Goal: Task Accomplishment & Management: Use online tool/utility

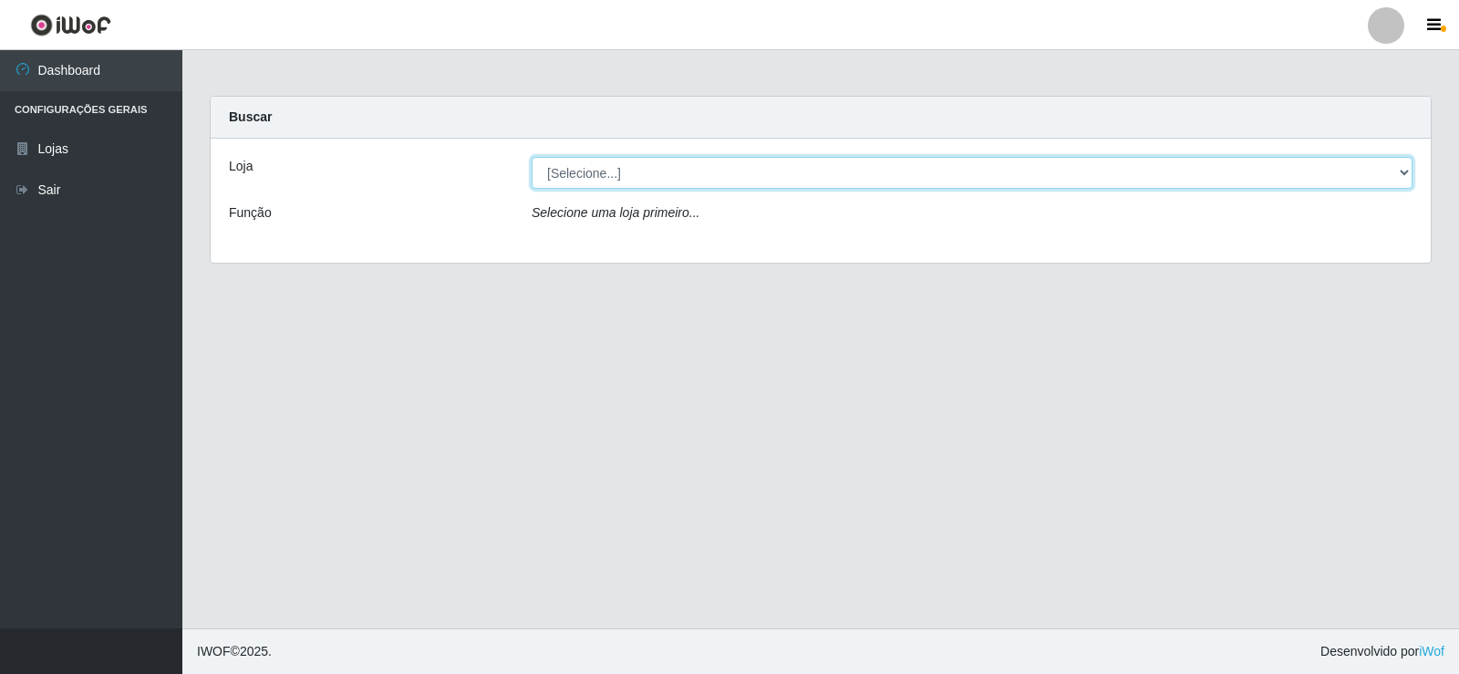
click at [672, 174] on select "[Selecione...] SuperFácil Atacado - [GEOGRAPHIC_DATA]" at bounding box center [972, 173] width 881 height 32
select select "504"
click at [532, 157] on select "[Selecione...] SuperFácil Atacado - [GEOGRAPHIC_DATA]" at bounding box center [972, 173] width 881 height 32
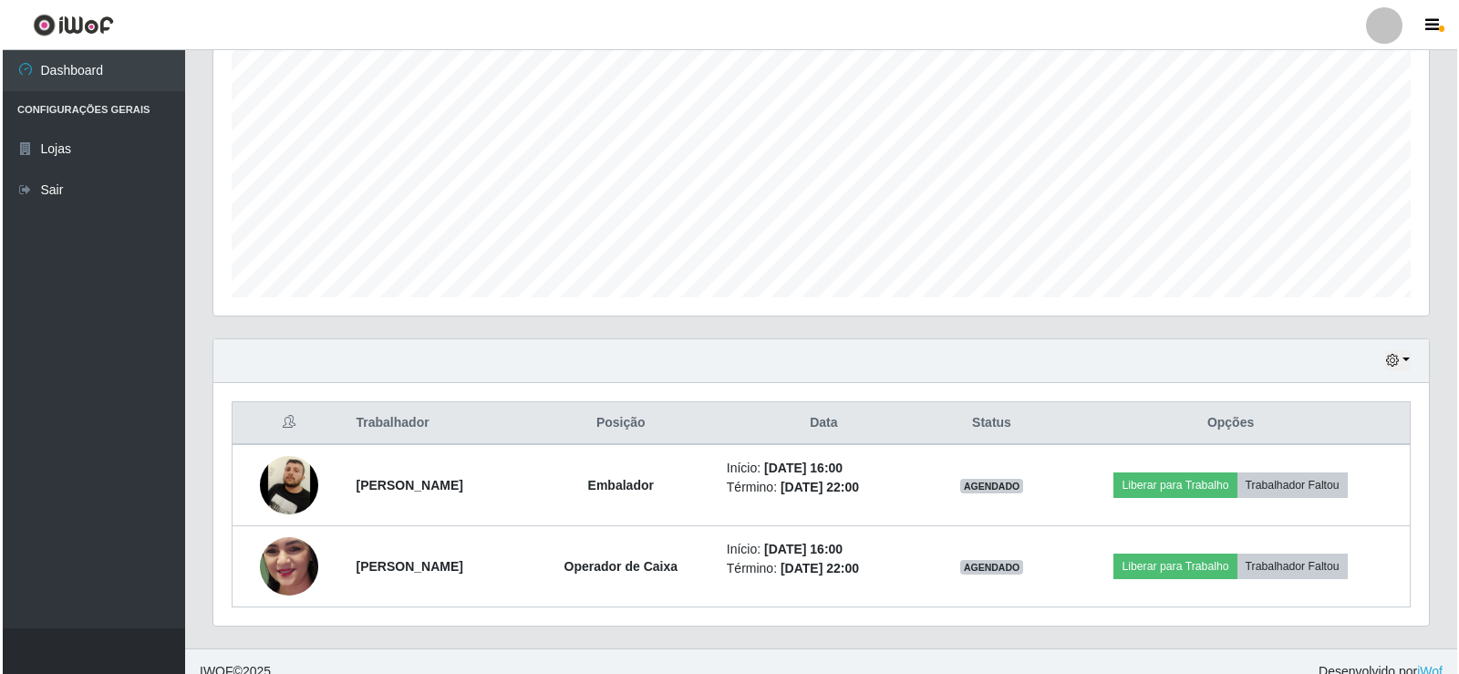
scroll to position [375, 0]
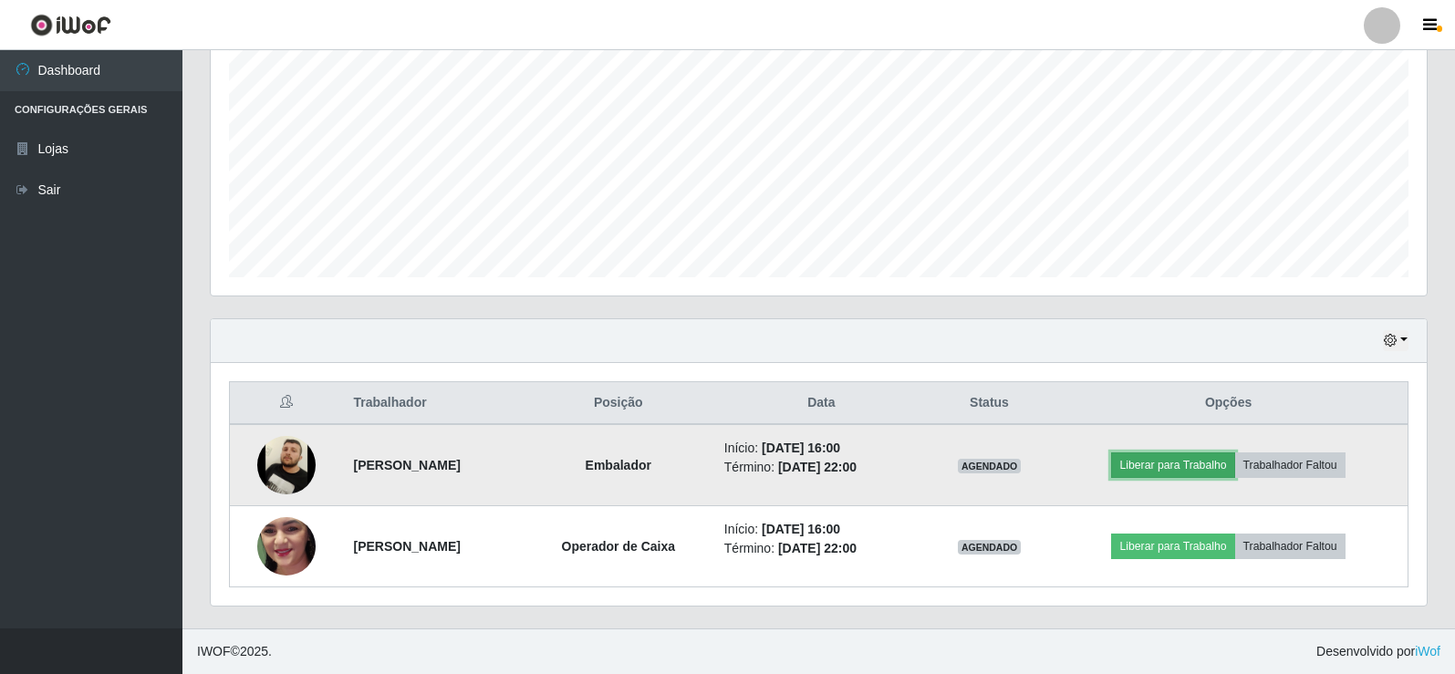
click at [1226, 464] on button "Liberar para Trabalho" at bounding box center [1172, 465] width 123 height 26
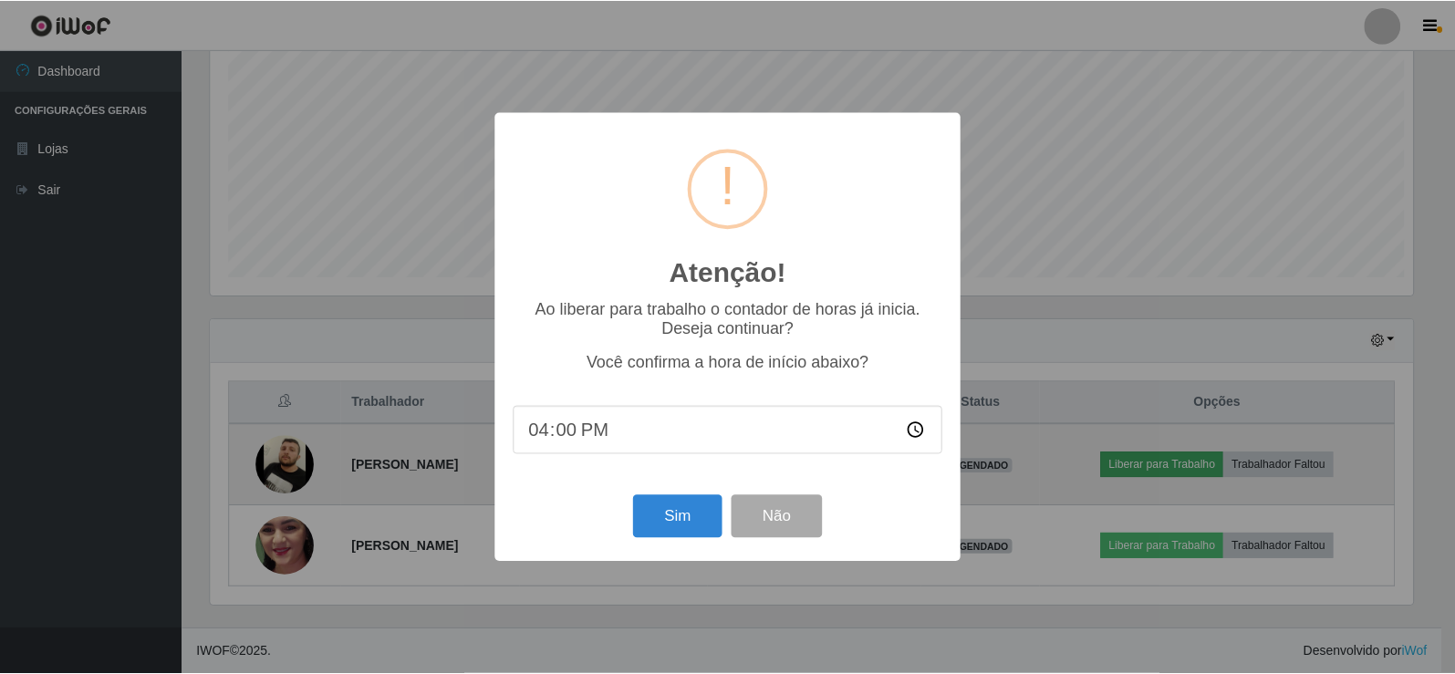
scroll to position [378, 1207]
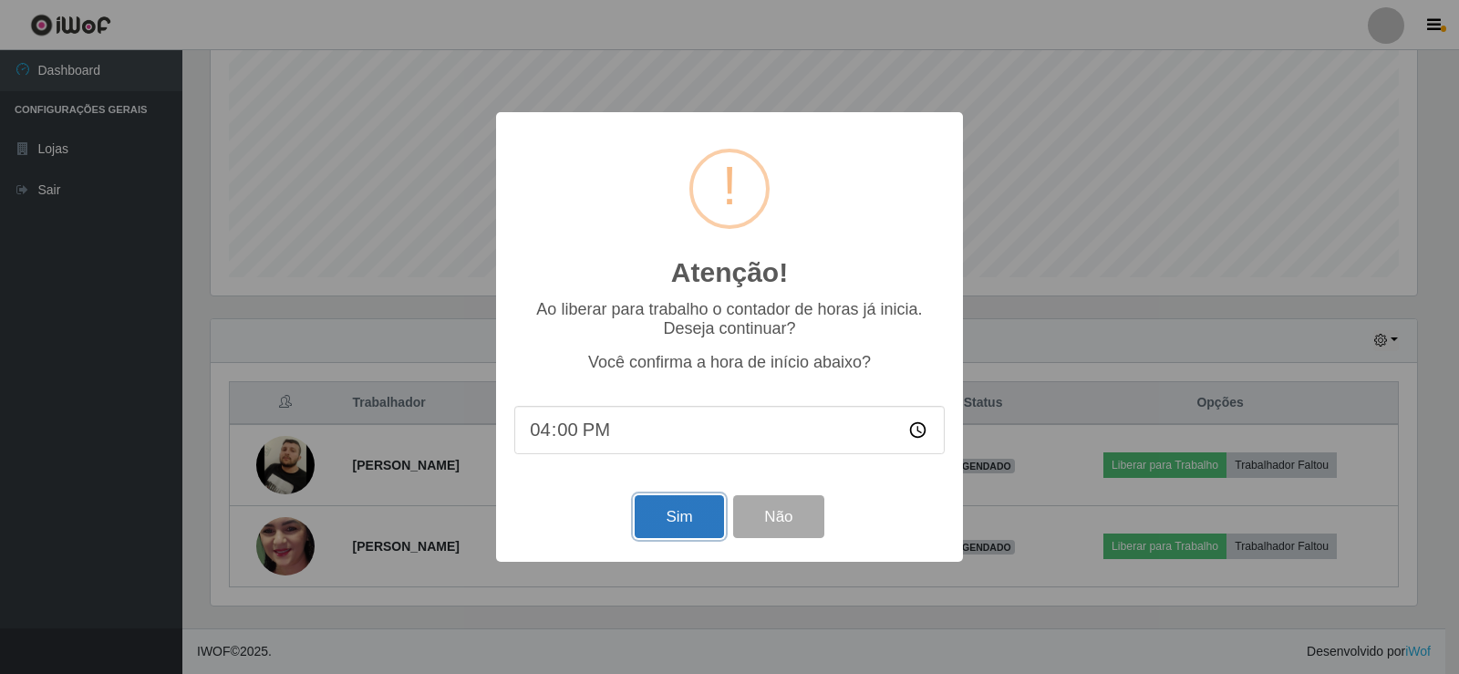
click at [656, 538] on button "Sim" at bounding box center [679, 516] width 88 height 43
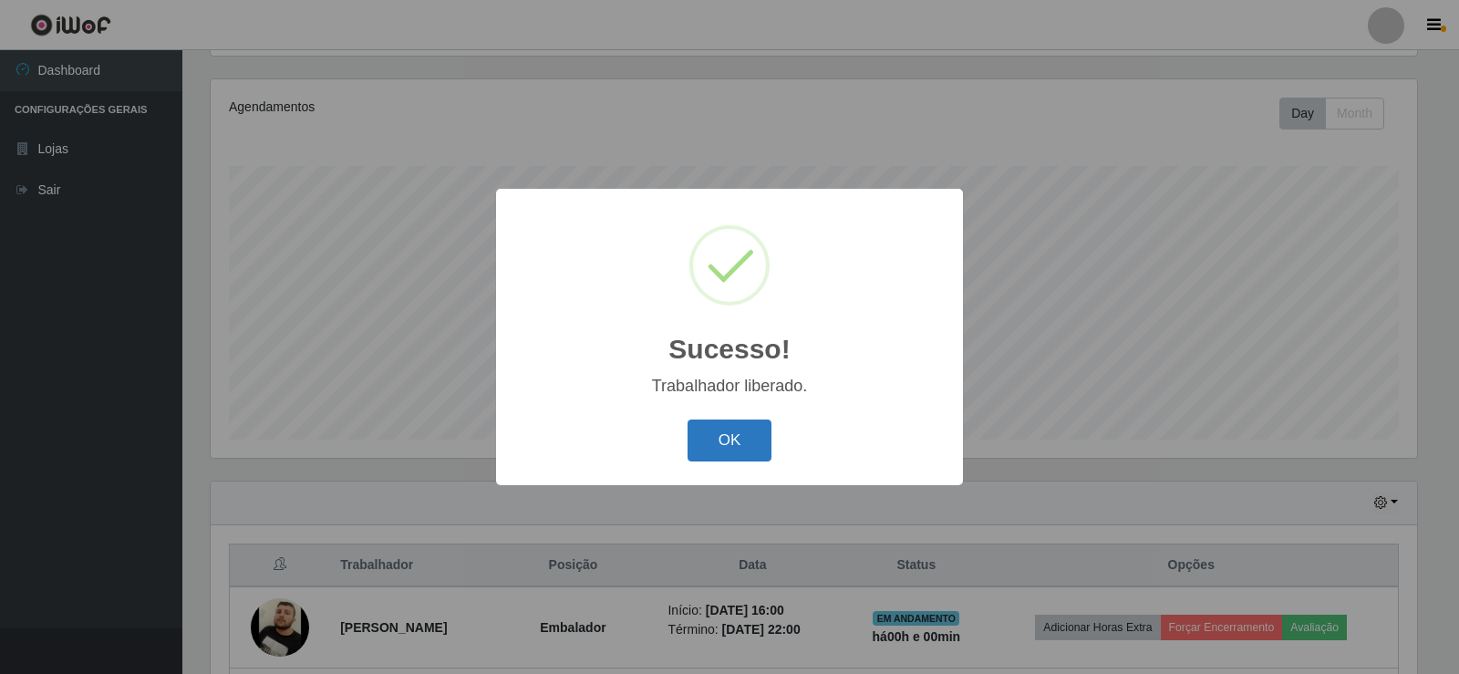
click at [751, 427] on button "OK" at bounding box center [730, 441] width 85 height 43
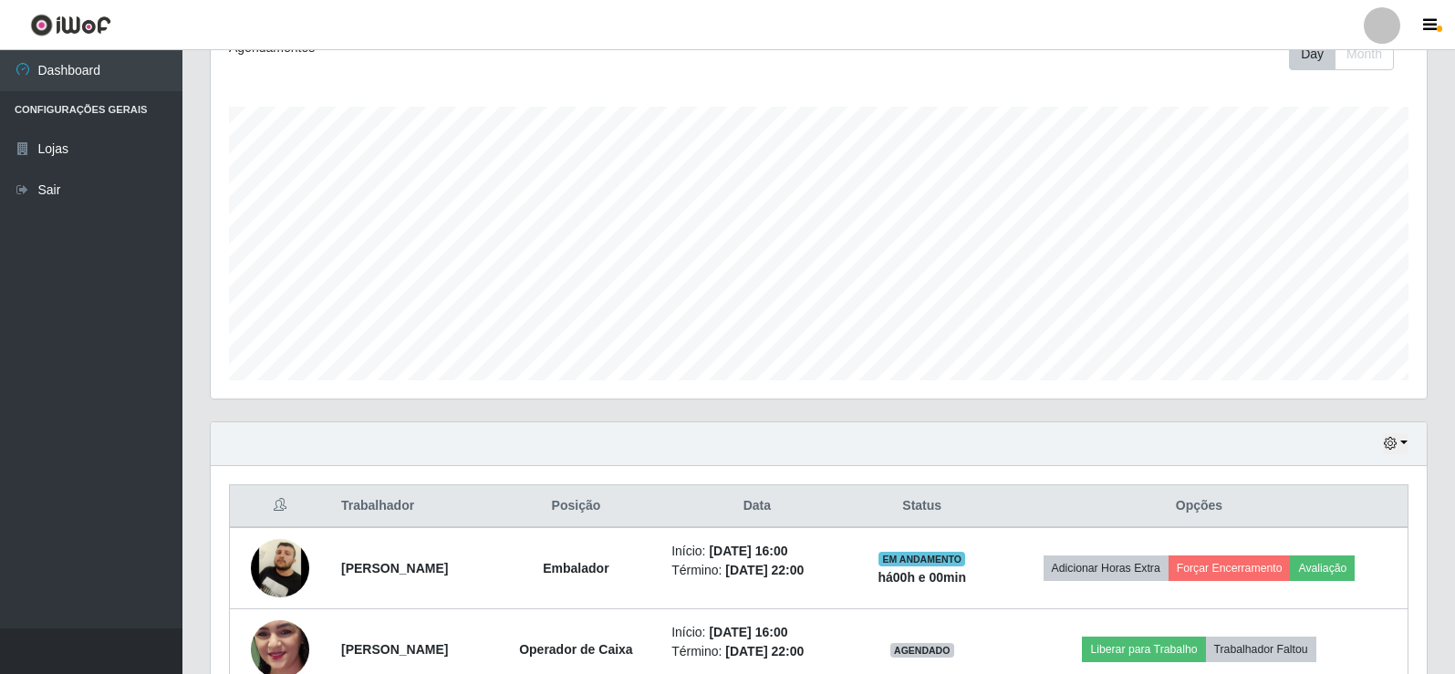
scroll to position [375, 0]
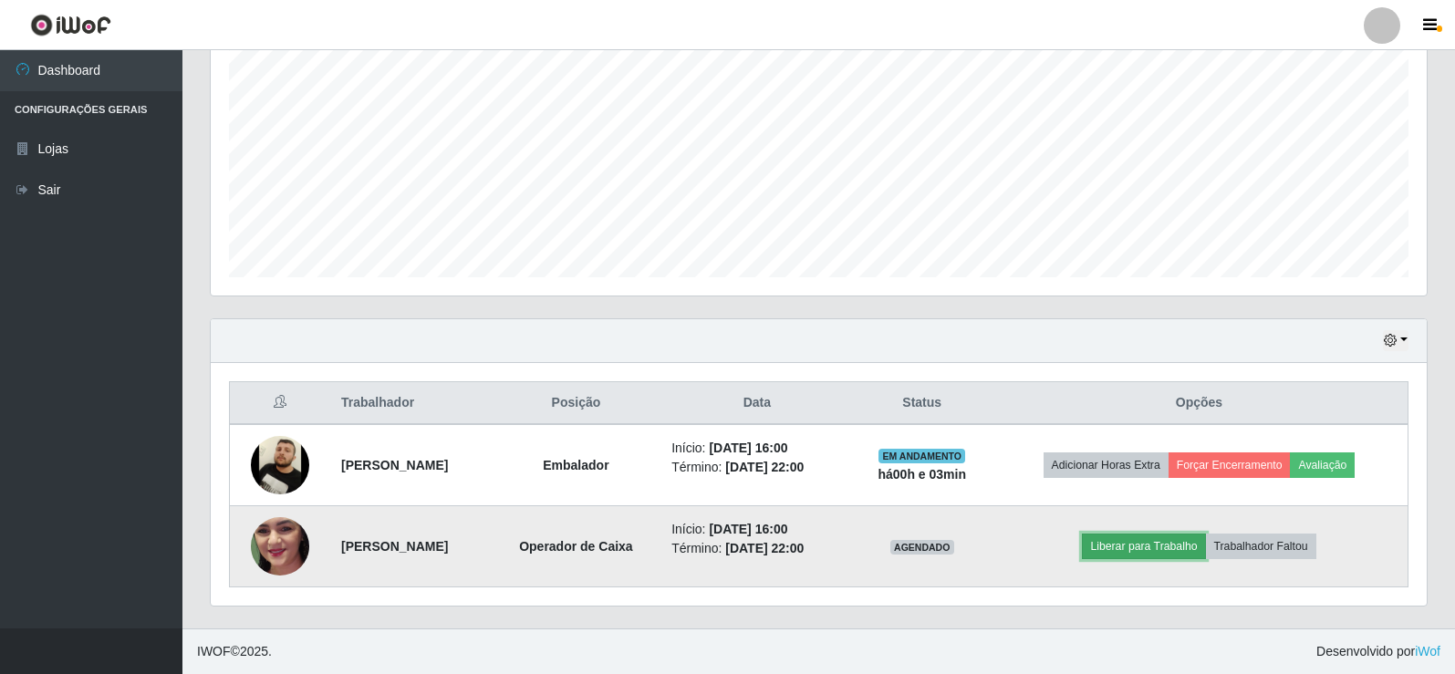
click at [1134, 548] on button "Liberar para Trabalho" at bounding box center [1143, 547] width 123 height 26
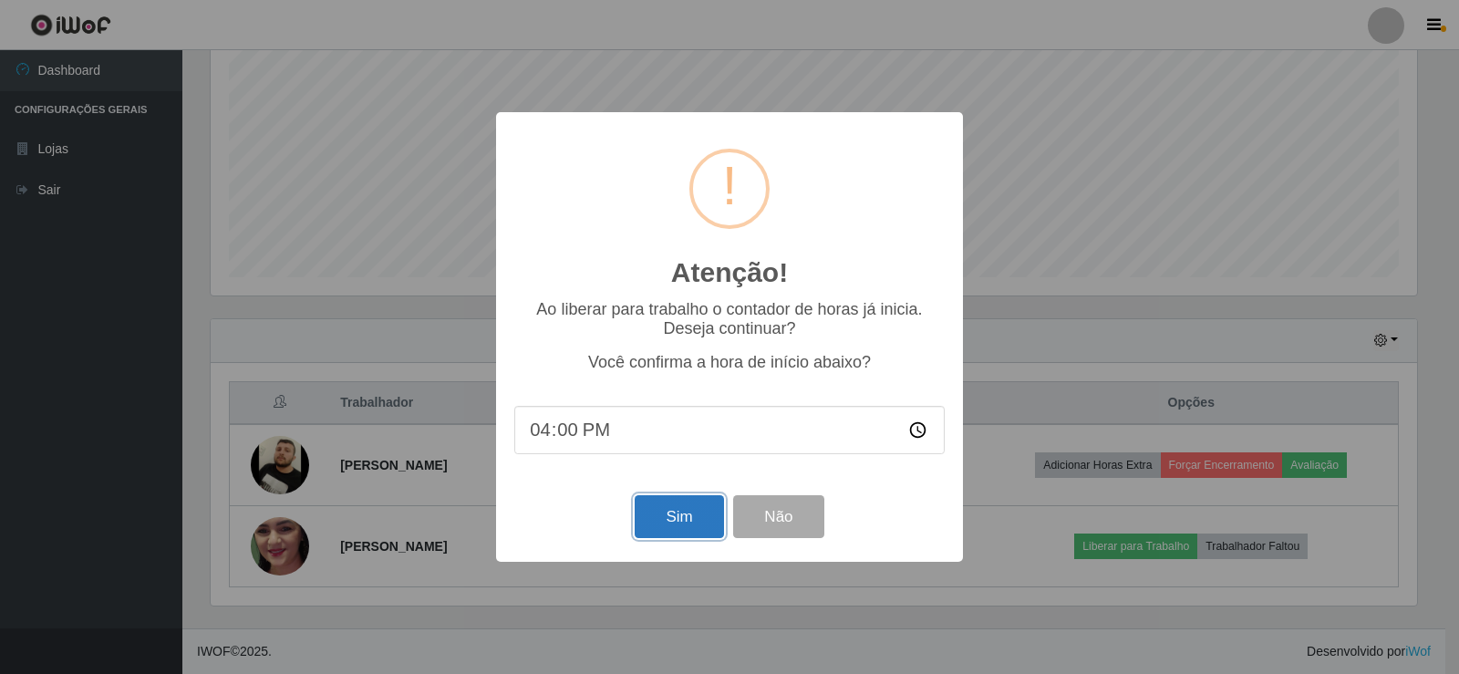
click at [699, 523] on button "Sim" at bounding box center [679, 516] width 88 height 43
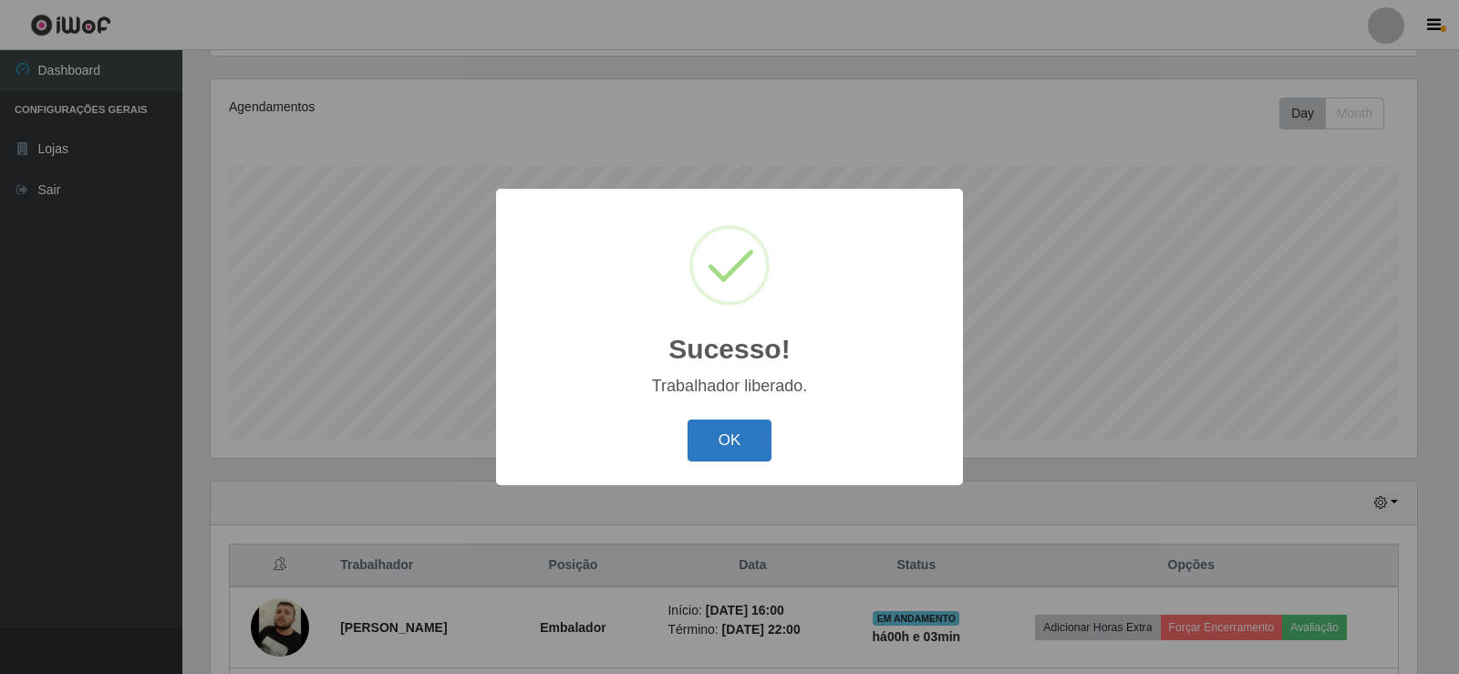
click at [725, 440] on button "OK" at bounding box center [730, 441] width 85 height 43
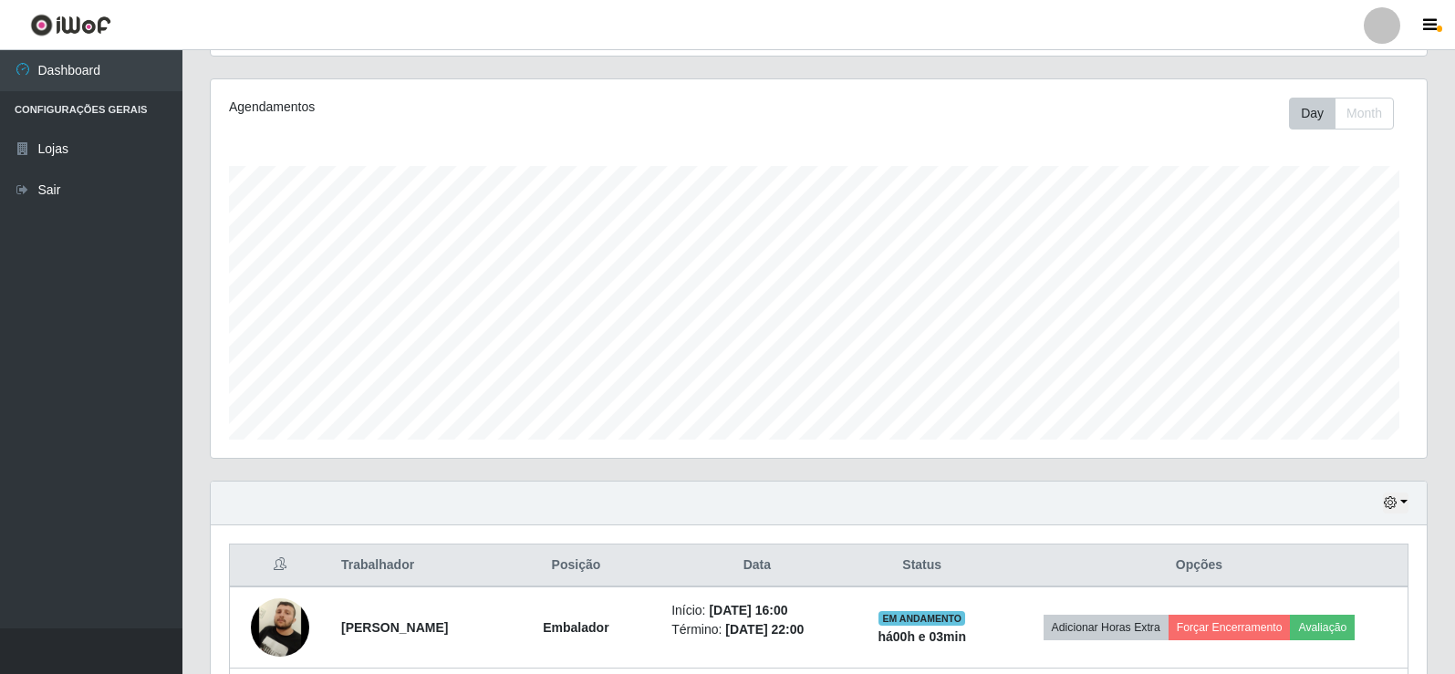
scroll to position [378, 1216]
